Goal: Obtain resource: Obtain resource

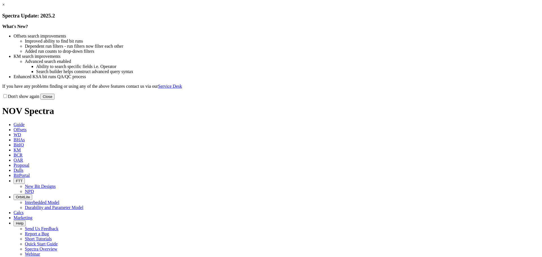
click at [5, 7] on link "×" at bounding box center [3, 4] width 3 height 5
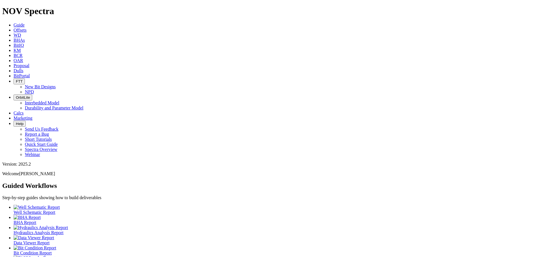
click at [14, 28] on icon at bounding box center [14, 30] width 0 height 5
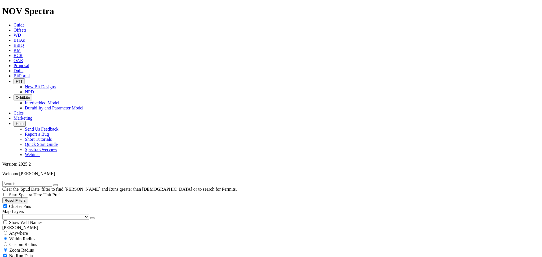
type input "[DATE]"
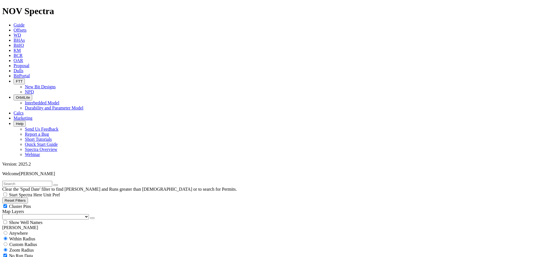
checkbox input "false"
